Goal: Information Seeking & Learning: Learn about a topic

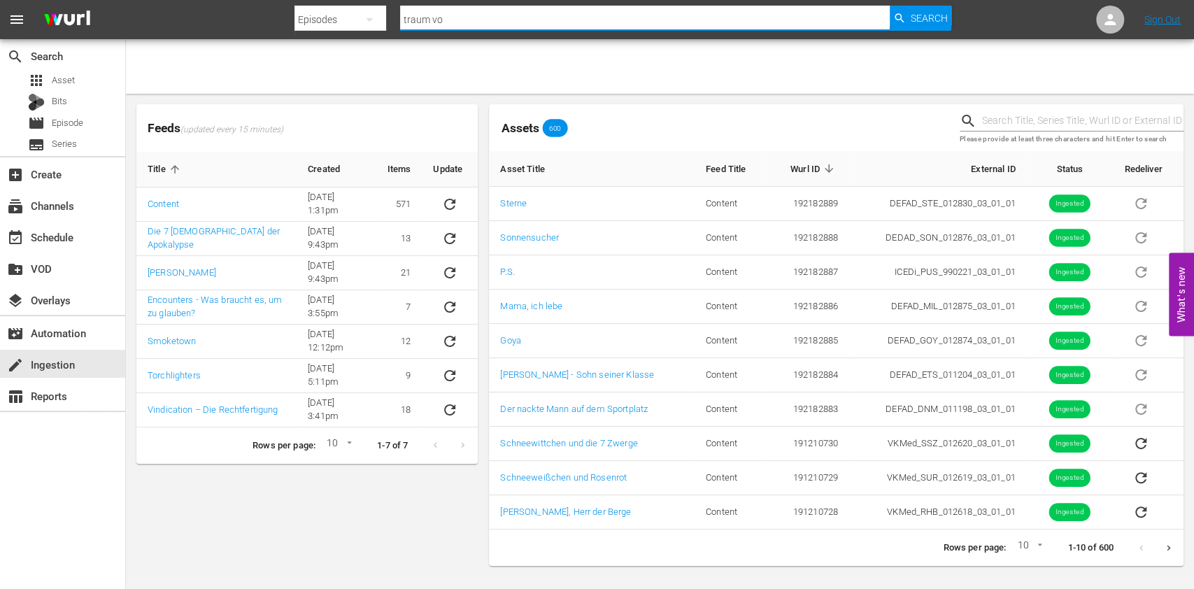
type input "traum vom"
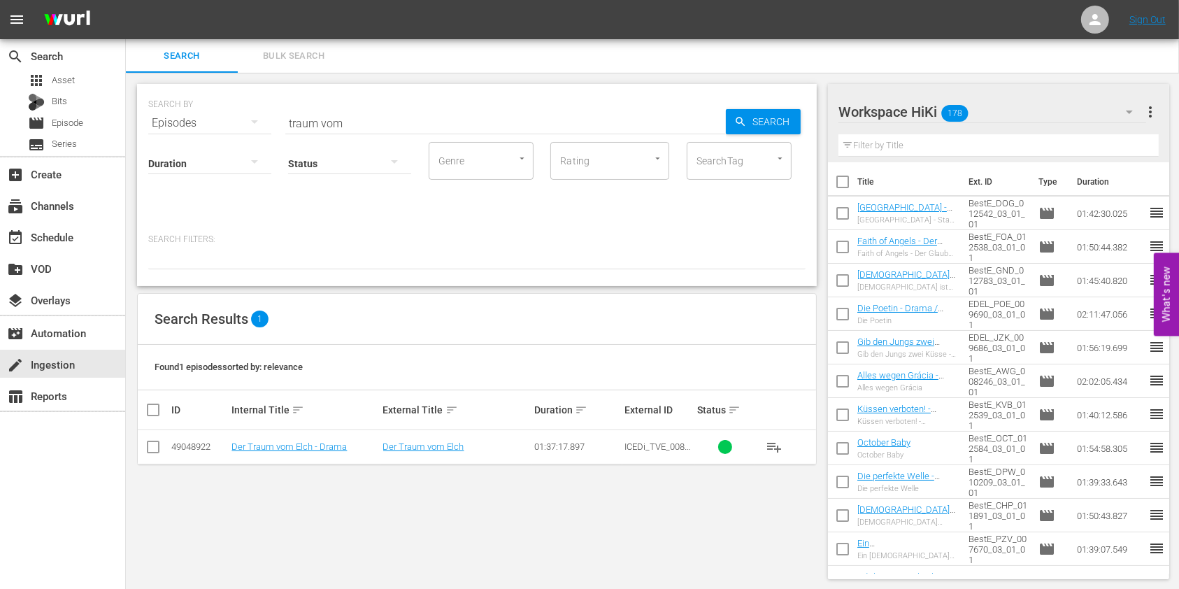
click at [264, 438] on td "Der Traum vom Elch - Drama" at bounding box center [304, 447] width 151 height 34
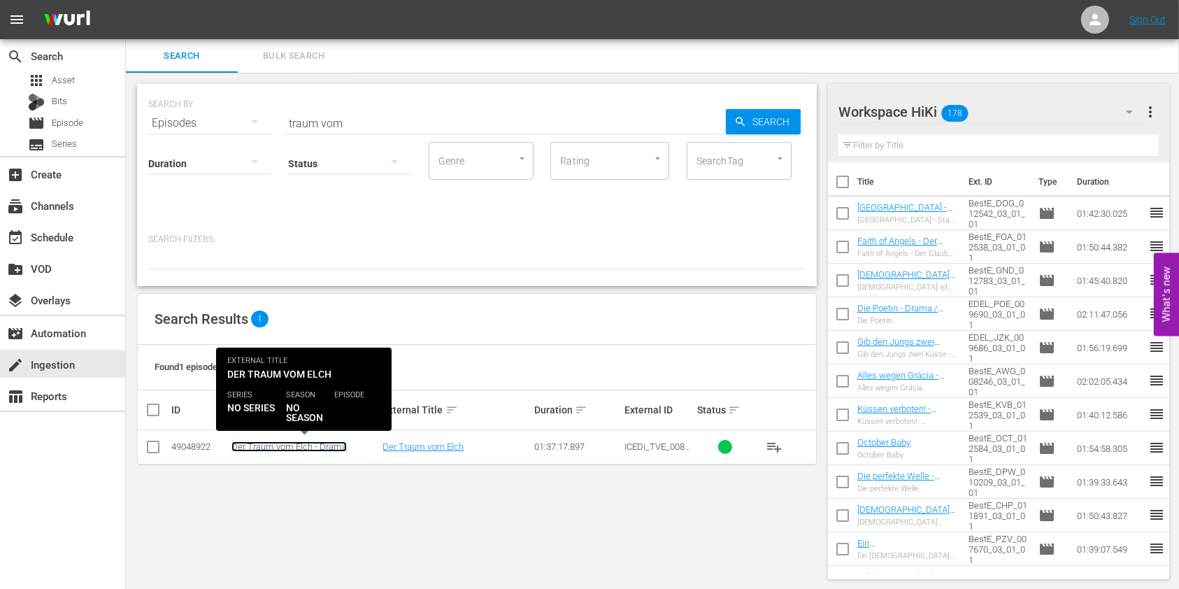
click at [272, 445] on link "Der Traum vom Elch - Drama" at bounding box center [288, 446] width 115 height 10
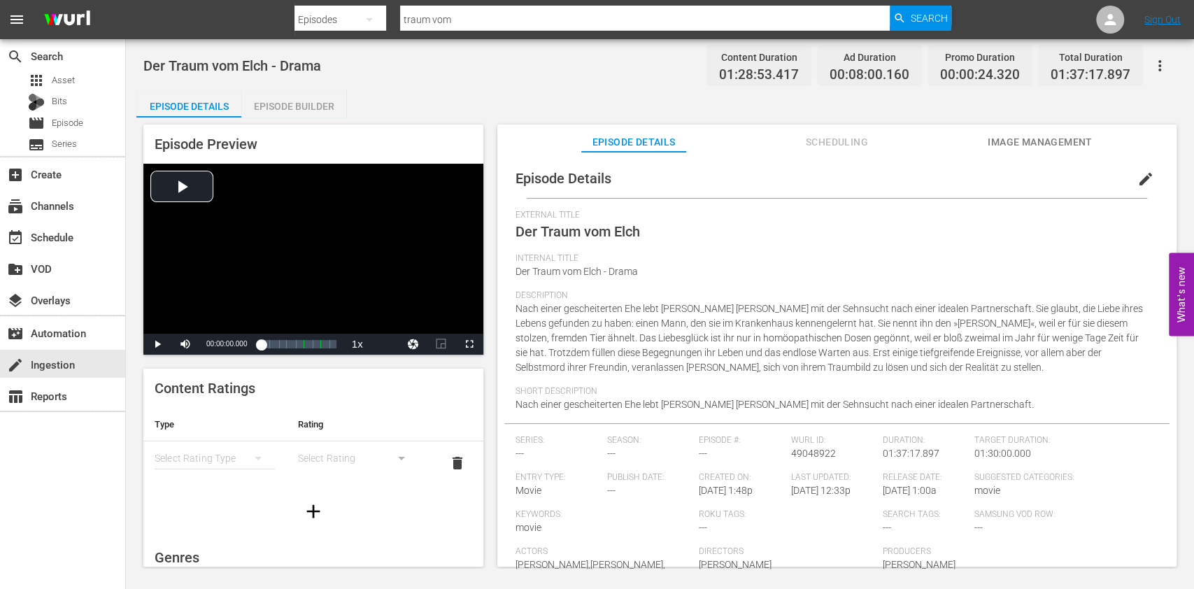
click at [834, 137] on span "Scheduling" at bounding box center [836, 142] width 105 height 17
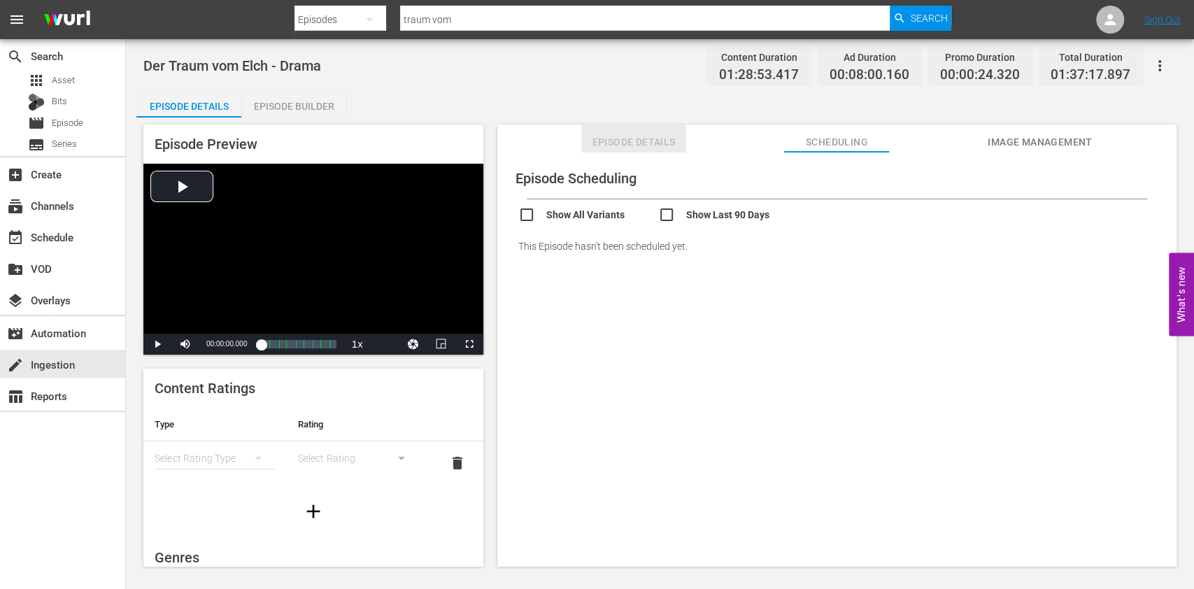
click at [622, 131] on button "Episode Details" at bounding box center [633, 138] width 105 height 28
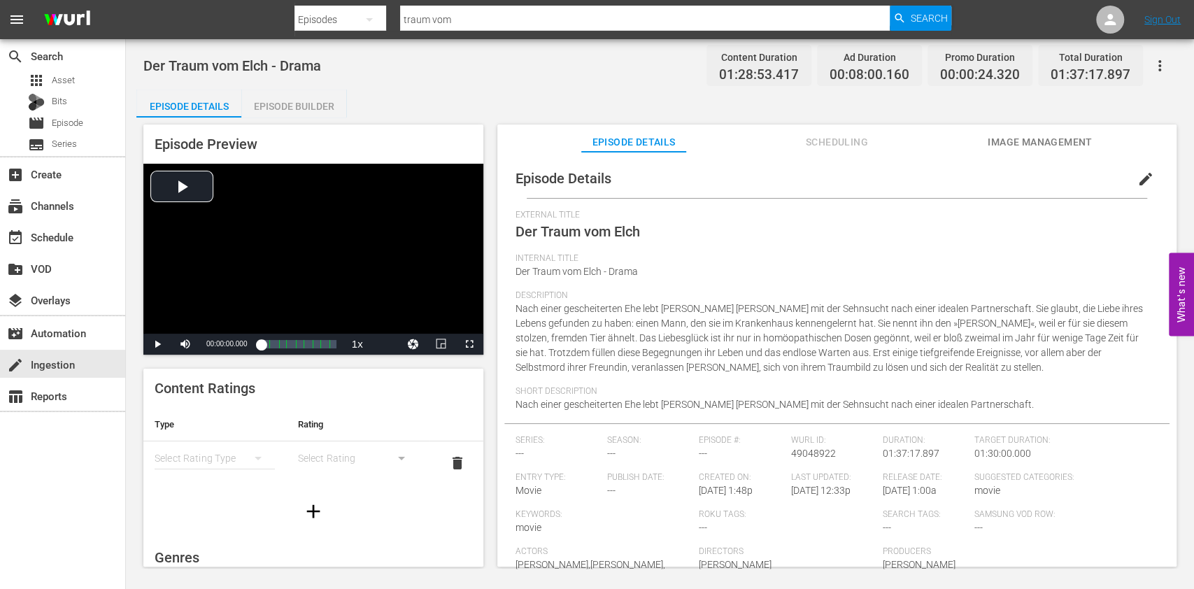
click at [167, 473] on div "simple table" at bounding box center [215, 457] width 120 height 39
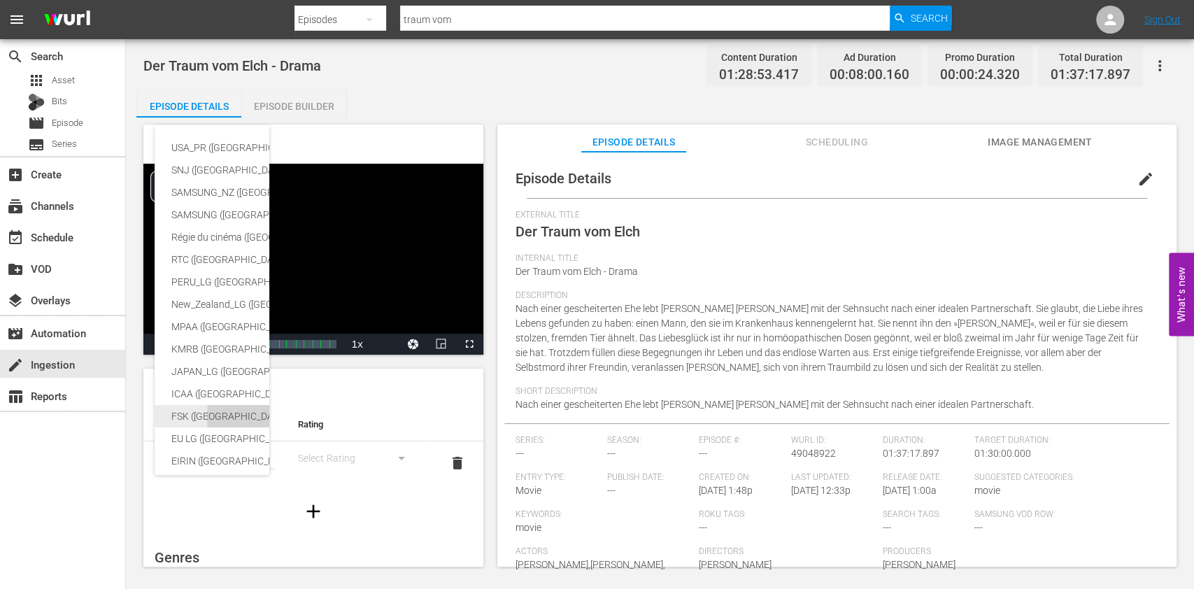
click at [231, 420] on div "FSK ([GEOGRAPHIC_DATA])" at bounding box center [342, 416] width 343 height 22
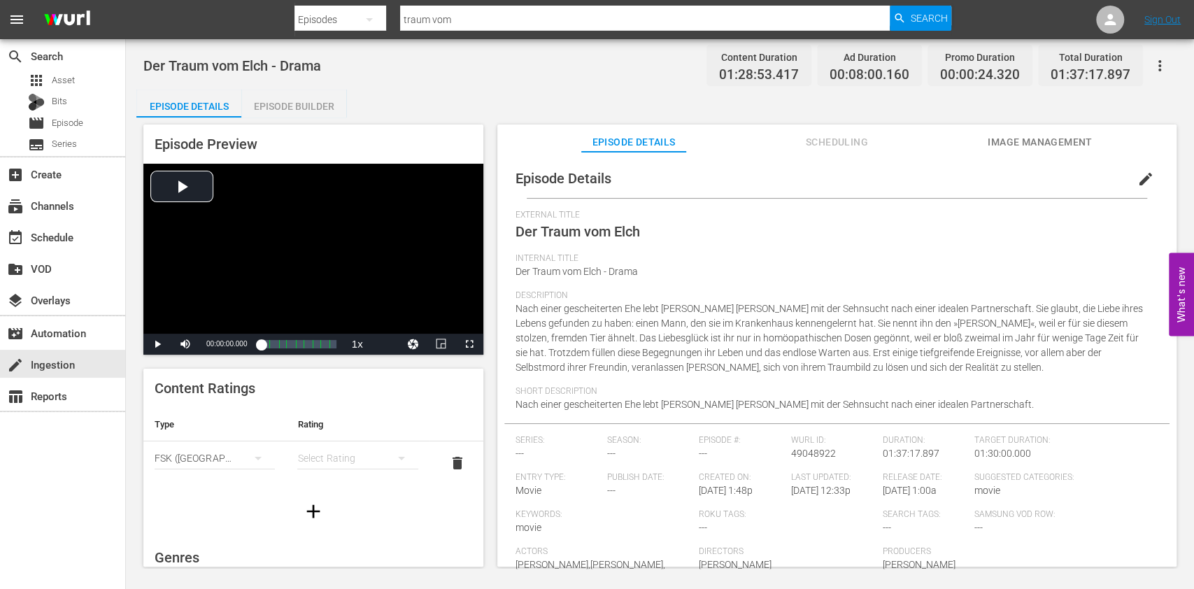
click at [319, 455] on div "simple table" at bounding box center [357, 457] width 120 height 39
click at [334, 508] on div "FSK 12" at bounding box center [348, 508] width 81 height 22
click at [698, 338] on span "Nach einer gescheiterten Ehe lebt [PERSON_NAME] [PERSON_NAME] mit der Sehnsucht…" at bounding box center [828, 338] width 627 height 70
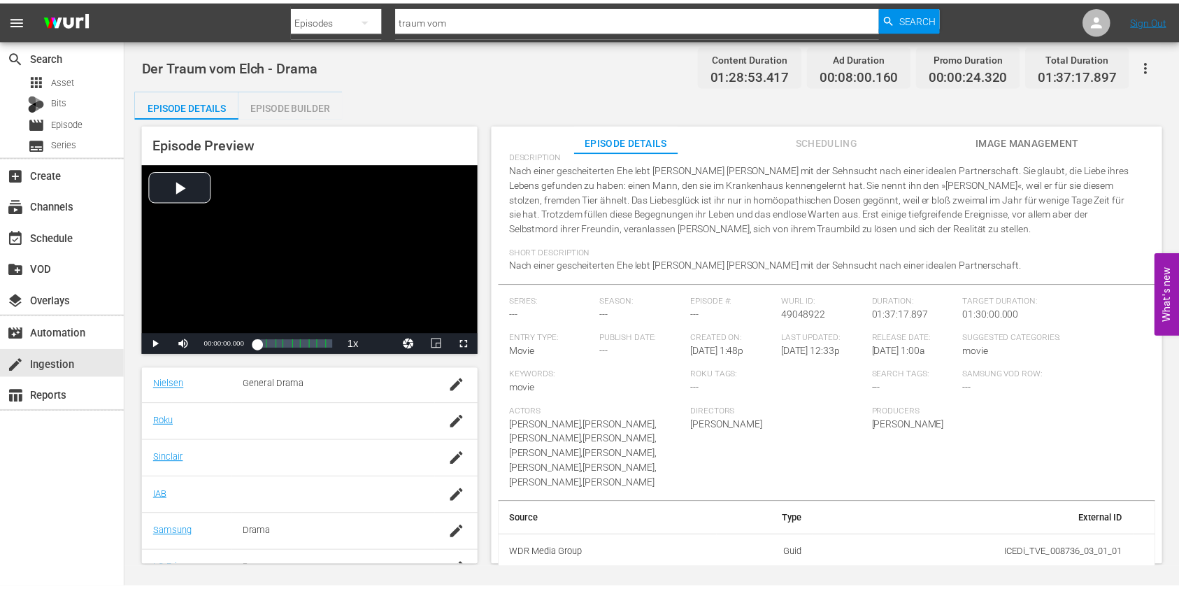
scroll to position [255, 0]
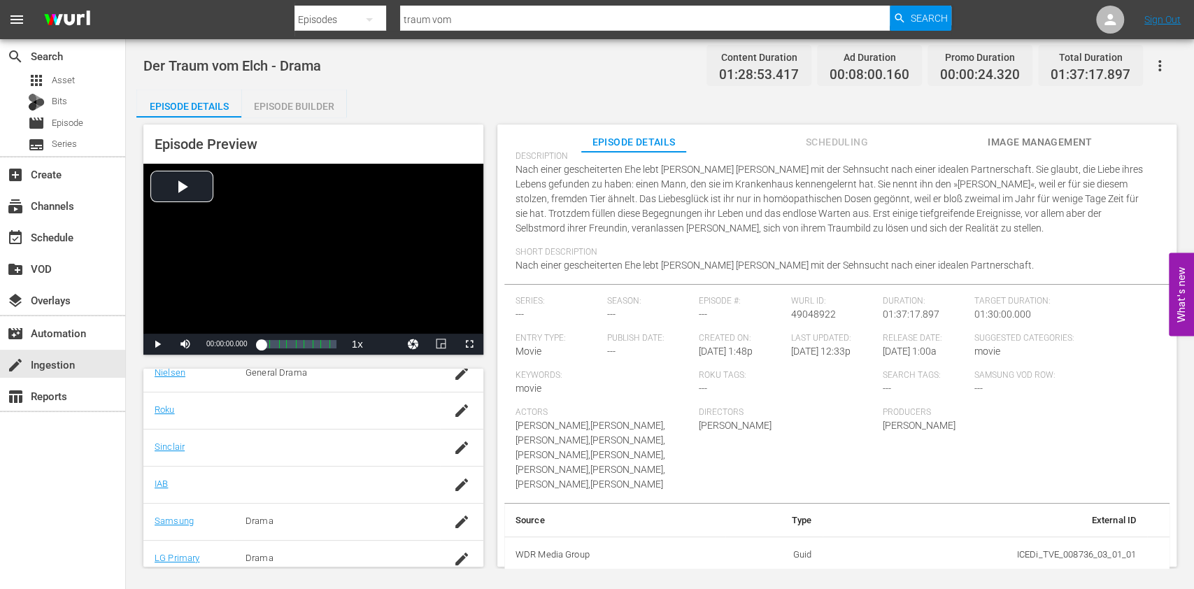
click at [571, 76] on div "Der Traum vom Elch - Drama Content Duration 01:28:53.417 Ad Duration 00:08:00.1…" at bounding box center [659, 65] width 1033 height 31
click at [84, 117] on div "movie Episode" at bounding box center [62, 123] width 125 height 20
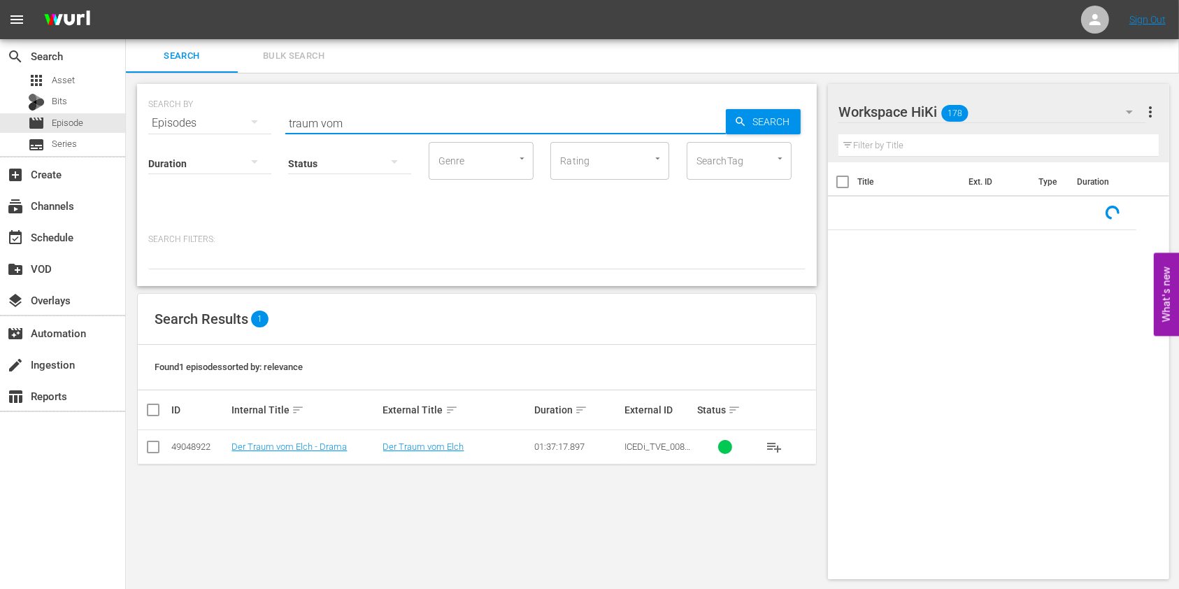
drag, startPoint x: 348, startPoint y: 125, endPoint x: 224, endPoint y: 103, distance: 126.3
click at [224, 103] on div "SEARCH BY Search By Episodes Search ID, Title, Description, Keywords, or Catego…" at bounding box center [476, 115] width 657 height 50
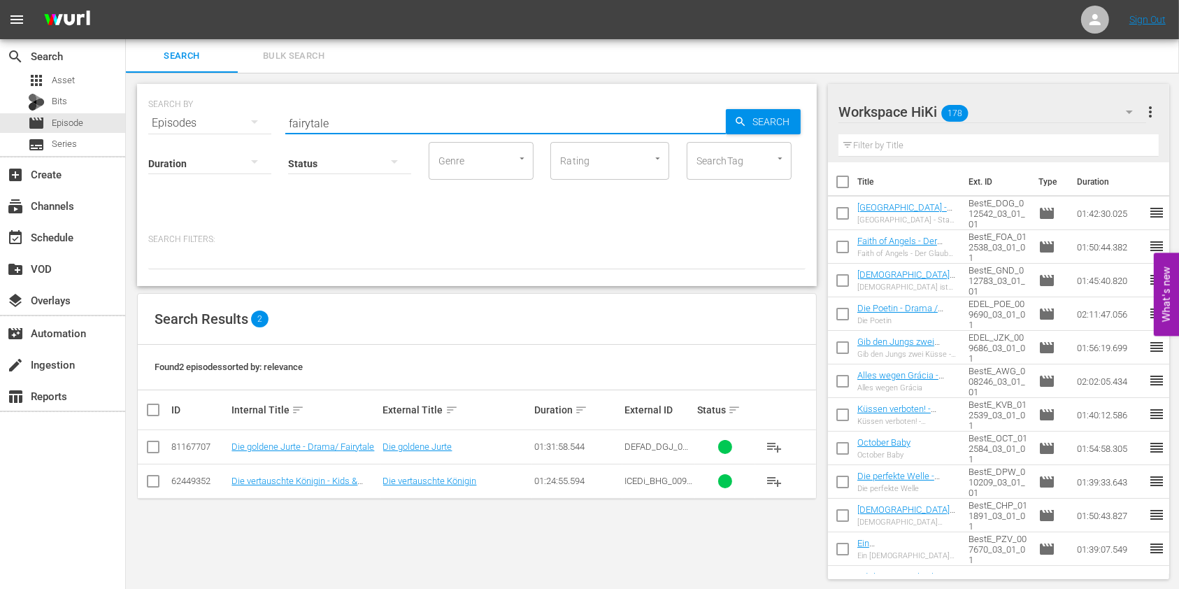
drag, startPoint x: 345, startPoint y: 118, endPoint x: 182, endPoint y: 125, distance: 163.8
click at [182, 125] on div "SEARCH BY Search By Episodes Search ID, Title, Description, Keywords, or Catego…" at bounding box center [476, 115] width 657 height 50
type input "märchen"
click at [287, 281] on div "SEARCH BY Search By Episodes Search ID, Title, Description, Keywords, or Catego…" at bounding box center [477, 185] width 680 height 202
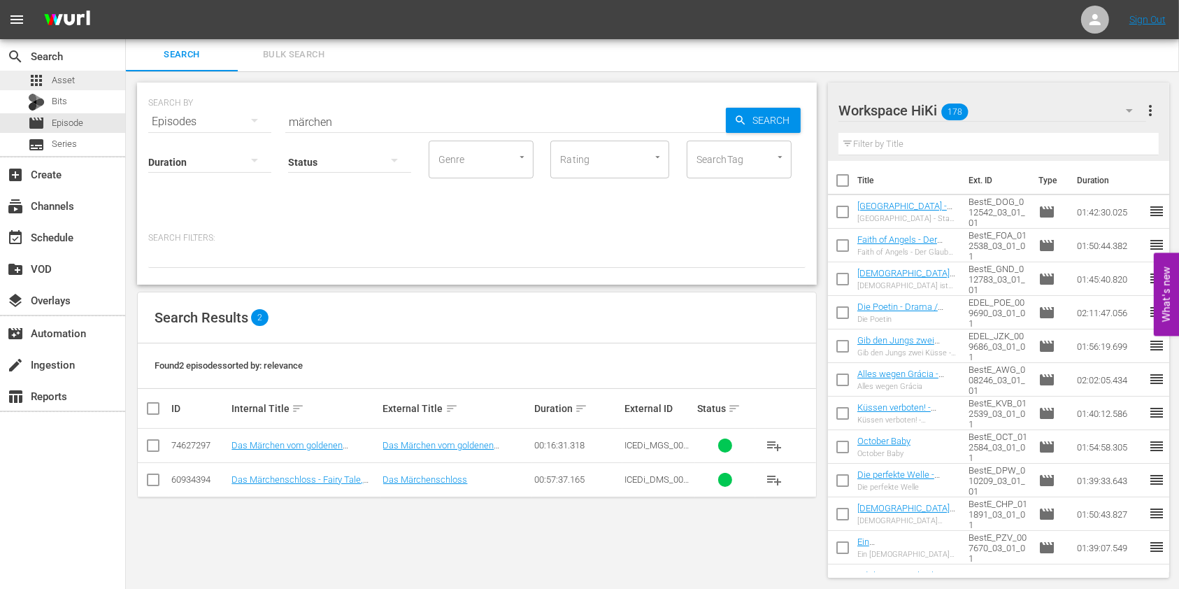
click at [66, 90] on div "apps Asset" at bounding box center [51, 81] width 47 height 20
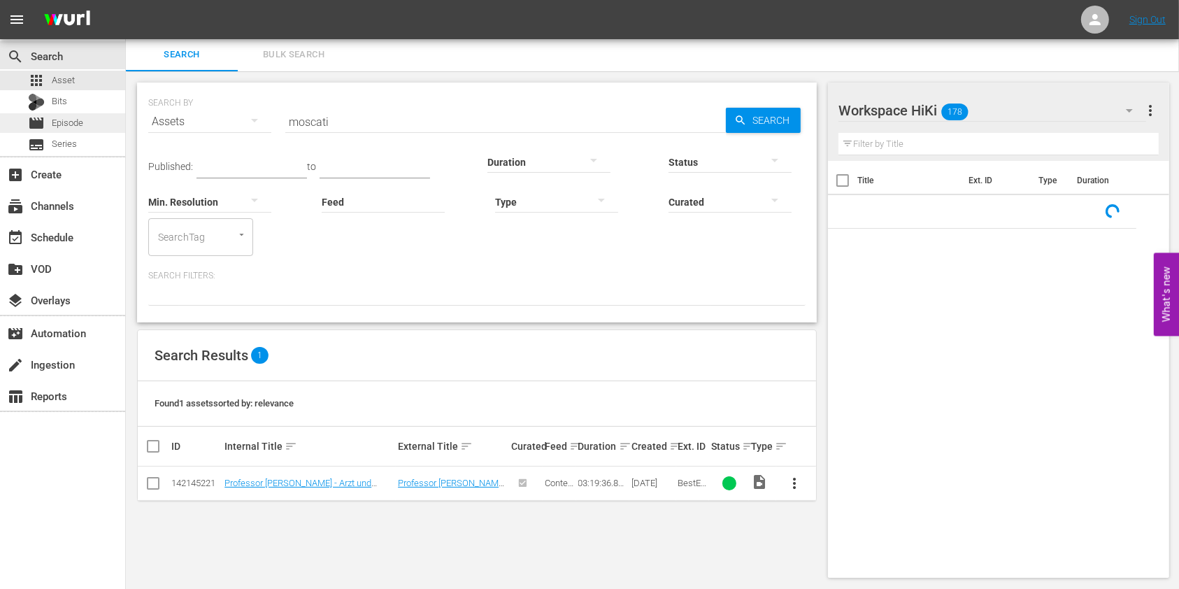
click at [70, 120] on span "Episode" at bounding box center [67, 123] width 31 height 14
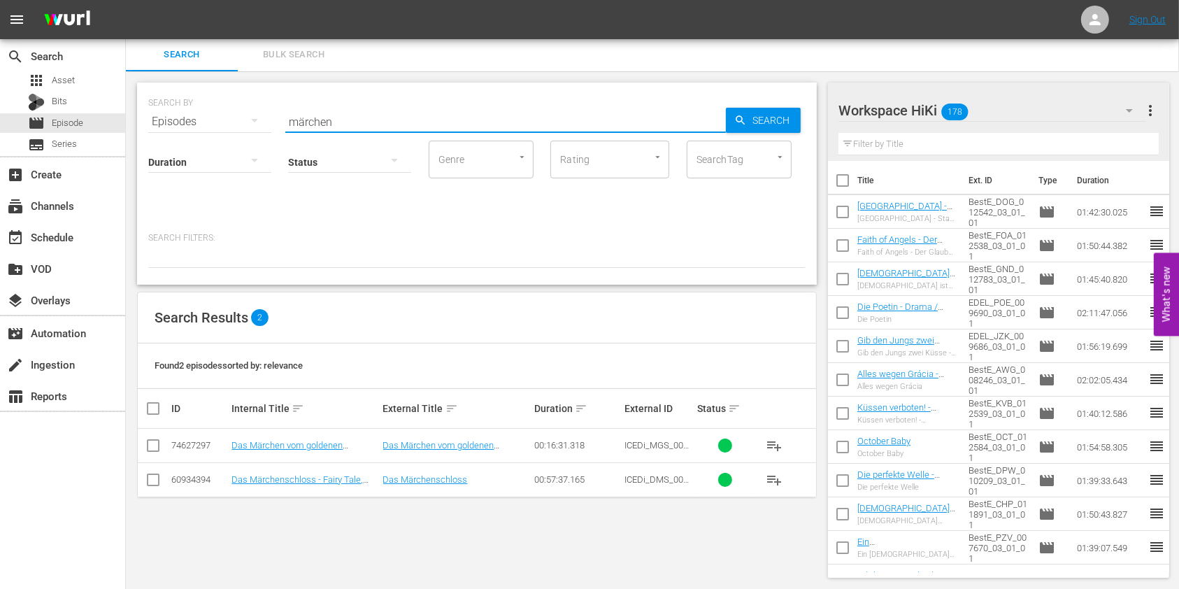
click at [320, 121] on input "märchen" at bounding box center [505, 122] width 441 height 34
